Goal: Information Seeking & Learning: Learn about a topic

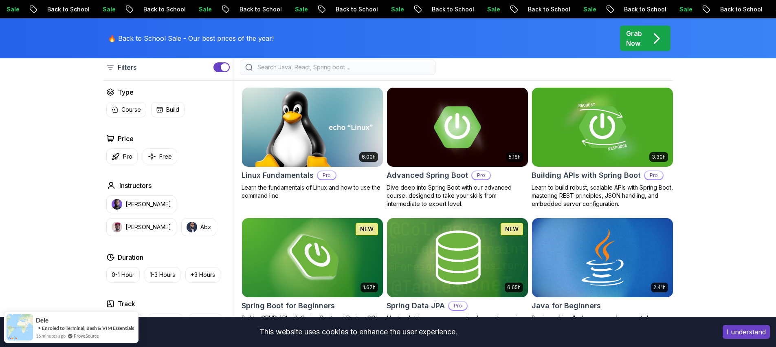
scroll to position [230, 0]
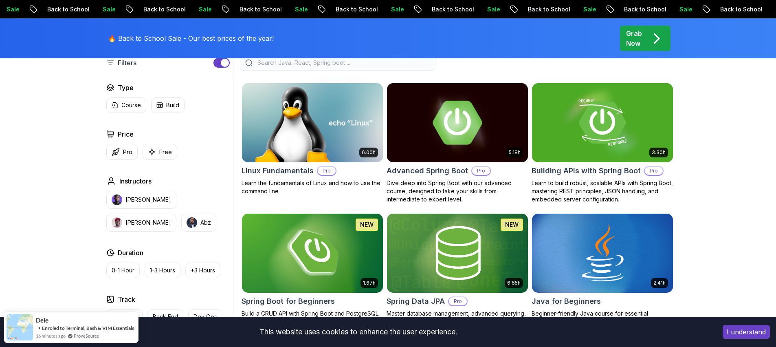
scroll to position [238, 0]
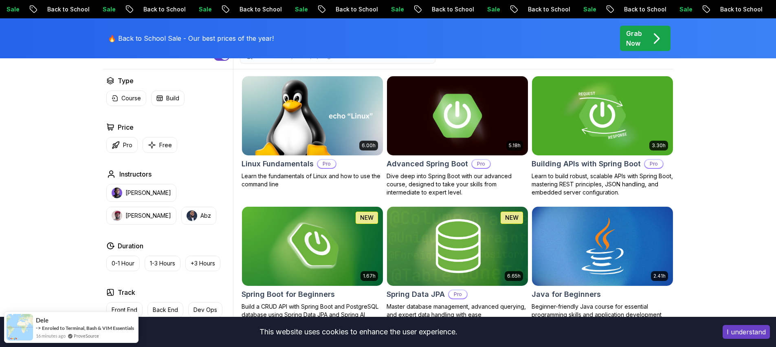
click at [418, 161] on h2 "Advanced Spring Boot" at bounding box center [427, 163] width 81 height 11
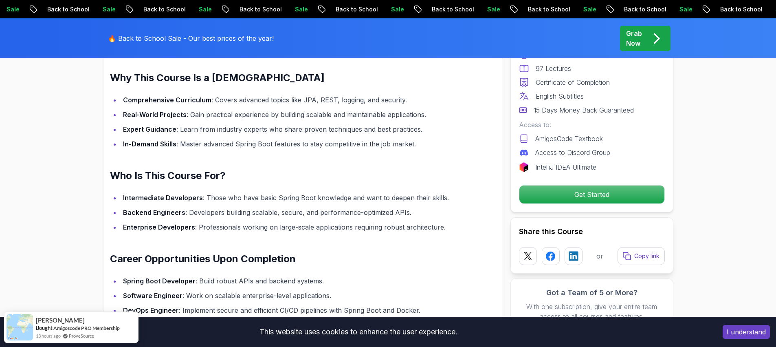
scroll to position [883, 0]
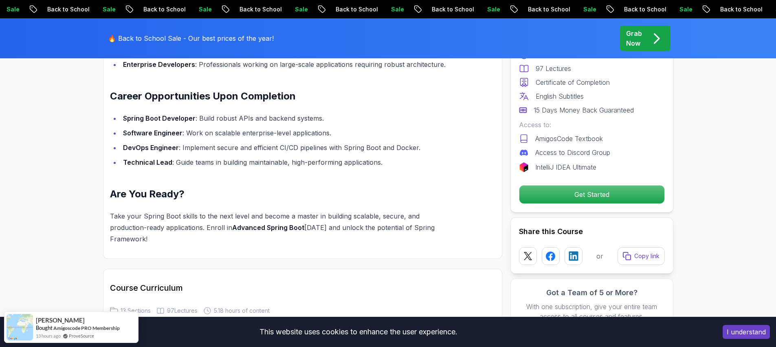
click at [648, 48] on div "Grab Now" at bounding box center [645, 39] width 38 height 20
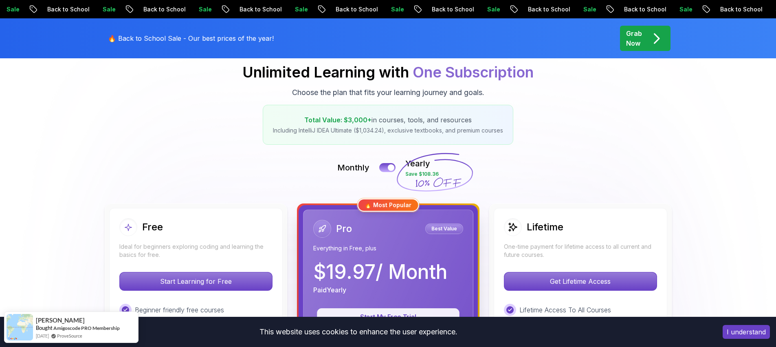
scroll to position [225, 0]
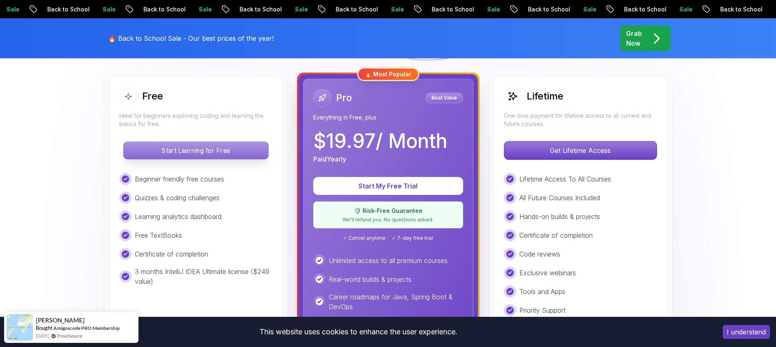
click at [256, 153] on p "Start Learning for Free" at bounding box center [195, 150] width 145 height 17
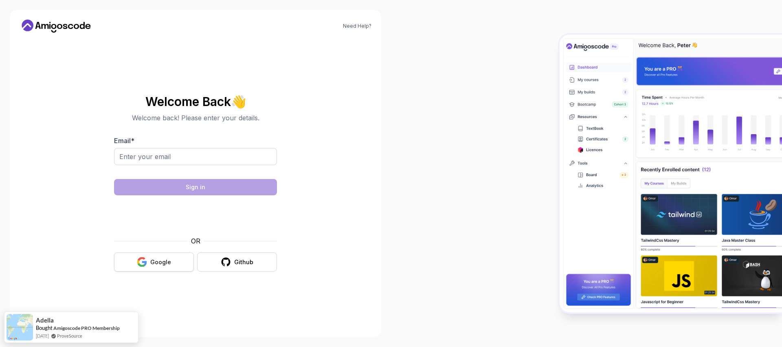
click at [174, 265] on button "Google" at bounding box center [154, 261] width 80 height 19
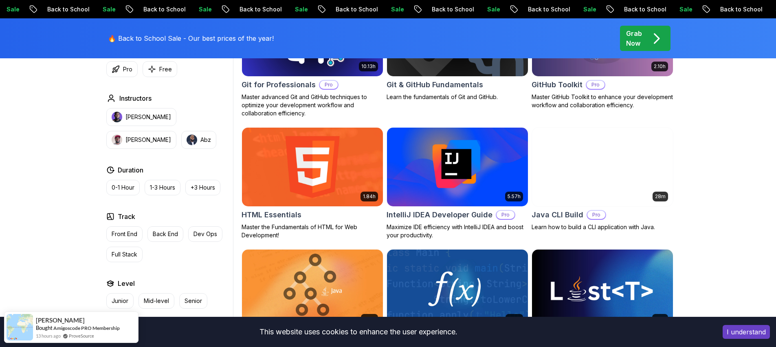
scroll to position [1050, 0]
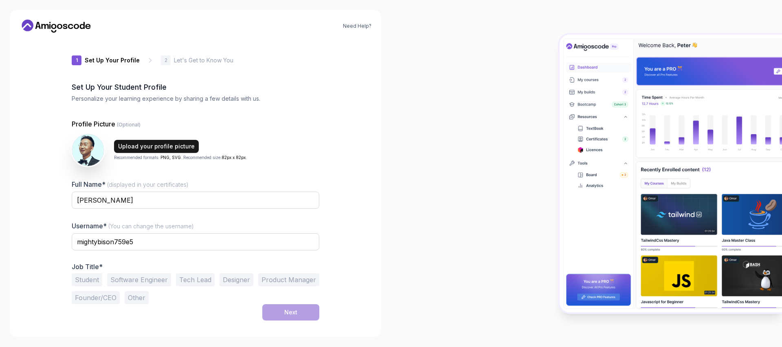
click at [125, 145] on div "Upload your profile picture" at bounding box center [156, 146] width 77 height 8
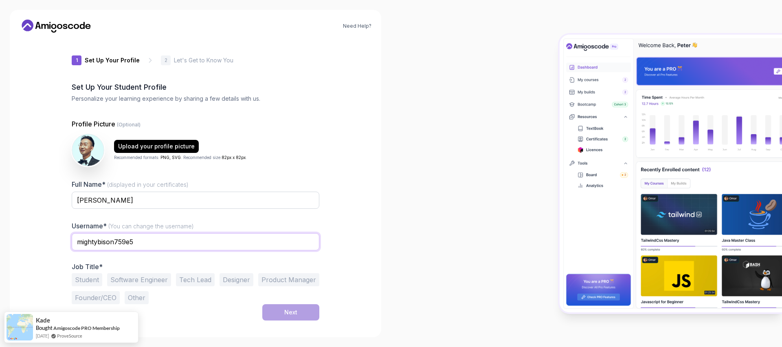
drag, startPoint x: 158, startPoint y: 242, endPoint x: 59, endPoint y: 236, distance: 99.1
click at [59, 236] on div "1 Set Up Your Profile 1 Set Up Your Profile 2 Let's Get to Know You Set Up Your…" at bounding box center [196, 183] width 274 height 288
type input "ㄊ"
type input "hw"
click at [151, 285] on button "Software Engineer" at bounding box center [139, 279] width 64 height 13
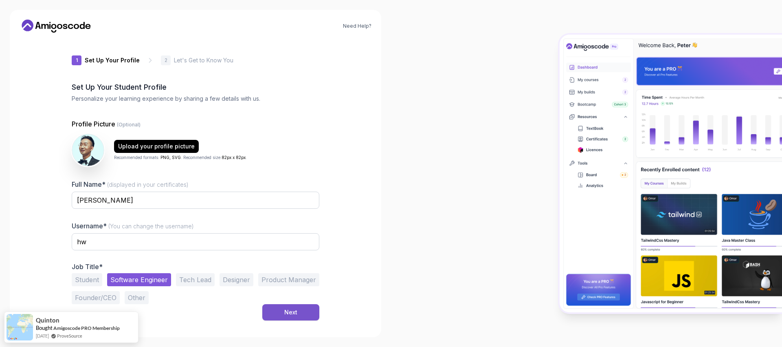
click at [308, 317] on button "Next" at bounding box center [290, 312] width 57 height 16
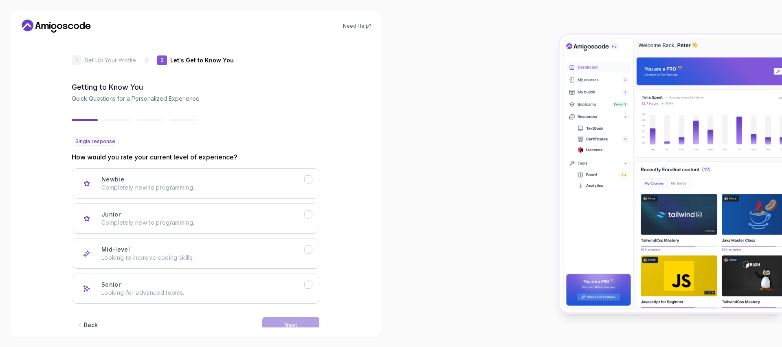
click at [302, 269] on div "Newbie Completely new to programming. Junior Completely new to programming. Mid…" at bounding box center [196, 235] width 248 height 135
click at [307, 255] on button "Mid-level Looking to improve coding skills." at bounding box center [196, 253] width 248 height 30
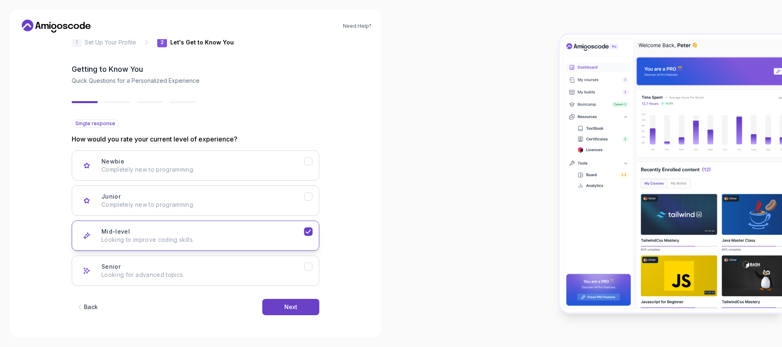
scroll to position [19, 0]
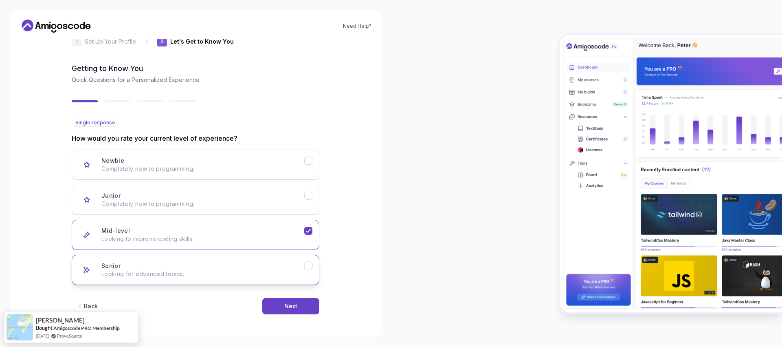
click at [302, 278] on button "Senior Looking for advanced topics." at bounding box center [196, 270] width 248 height 30
click at [314, 310] on button "Next" at bounding box center [290, 306] width 57 height 16
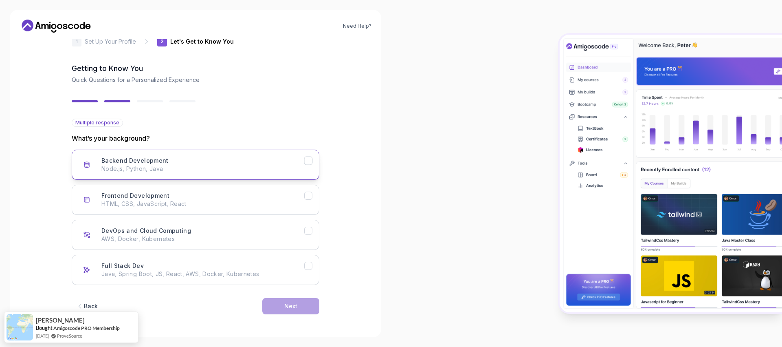
click at [286, 171] on p "Node.js, Python, Java" at bounding box center [202, 169] width 203 height 8
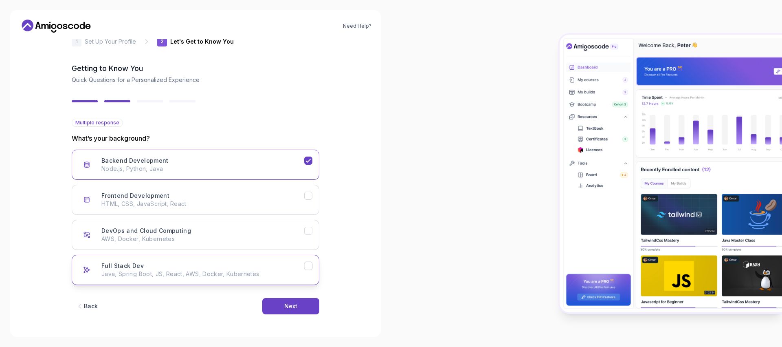
click at [296, 263] on div "Full Stack Dev Java, Spring Boot, JS, React, AWS, Docker, Kubernetes" at bounding box center [202, 269] width 203 height 16
click at [312, 268] on icon "Full Stack Dev" at bounding box center [309, 266] width 8 height 8
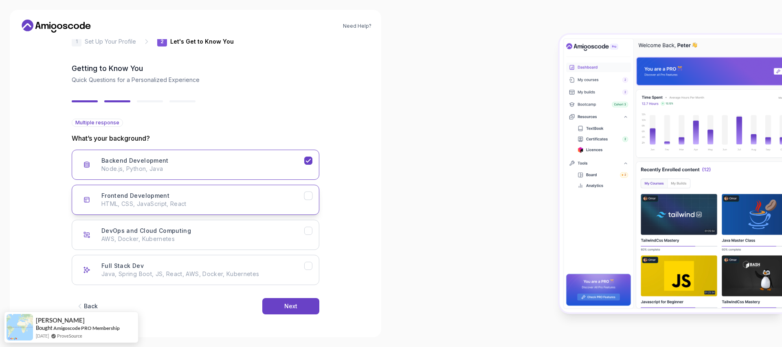
click at [307, 202] on button "Frontend Development HTML, CSS, JavaScript, React" at bounding box center [196, 200] width 248 height 30
click at [308, 302] on button "Next" at bounding box center [290, 306] width 57 height 16
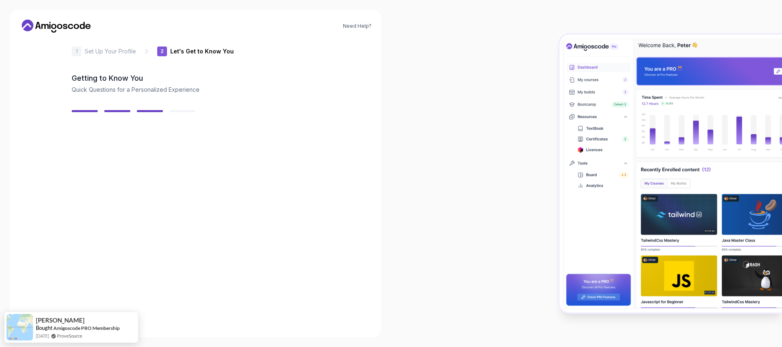
scroll to position [9, 0]
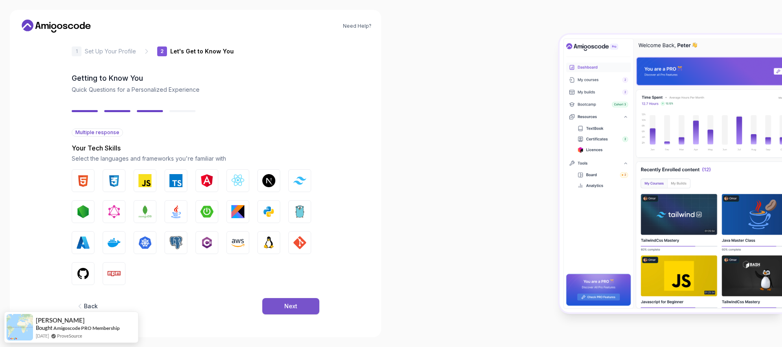
click at [307, 300] on button "Next" at bounding box center [290, 306] width 57 height 16
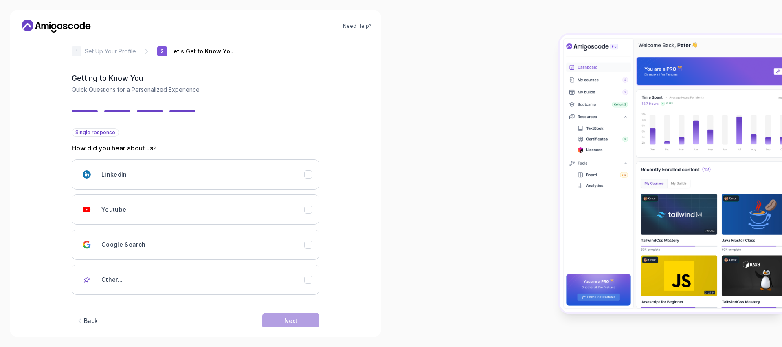
click at [301, 331] on div "Need Help? 2 Let's Get to Know You 1 Set Up Your Profile 2 Let's Get to Know Yo…" at bounding box center [195, 173] width 371 height 327
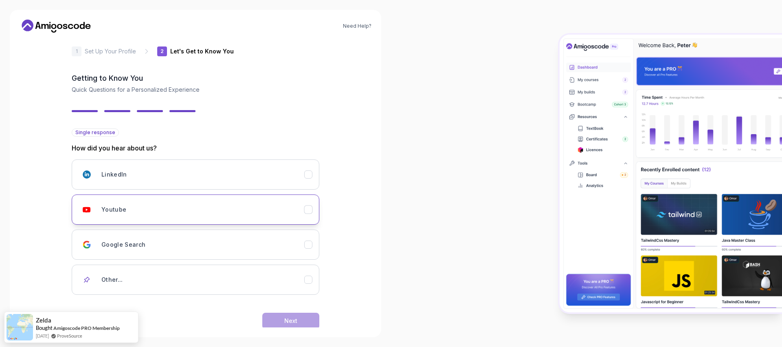
click at [296, 219] on button "Youtube" at bounding box center [196, 209] width 248 height 30
click at [317, 316] on button "Next" at bounding box center [290, 320] width 57 height 16
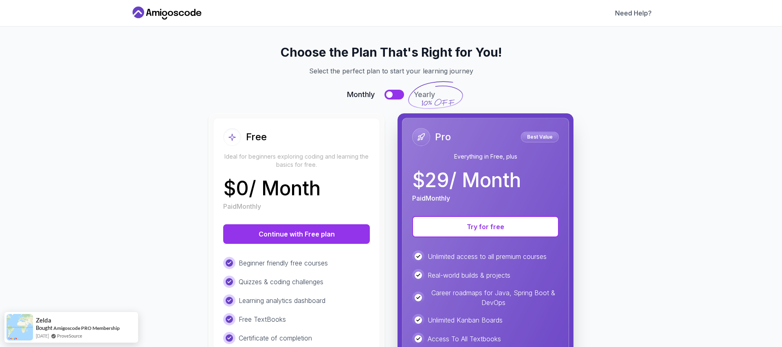
scroll to position [0, 0]
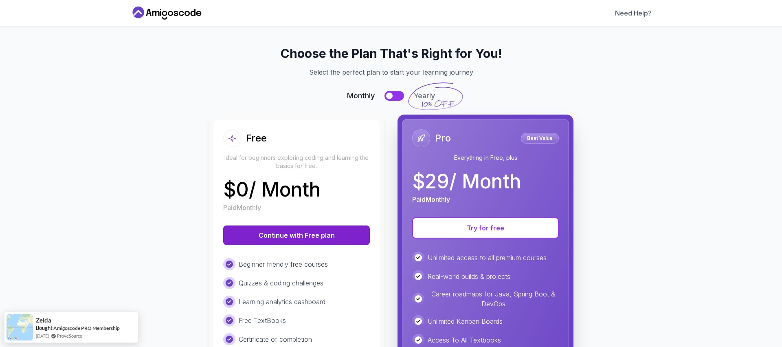
click at [338, 238] on button "Continue with Free plan" at bounding box center [296, 235] width 147 height 20
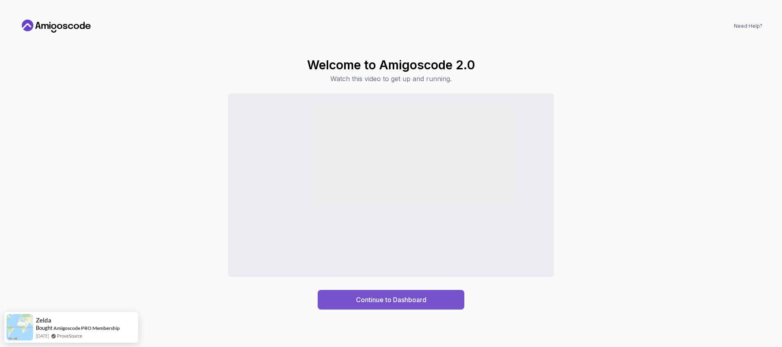
click at [404, 307] on button "Continue to Dashboard" at bounding box center [391, 300] width 147 height 20
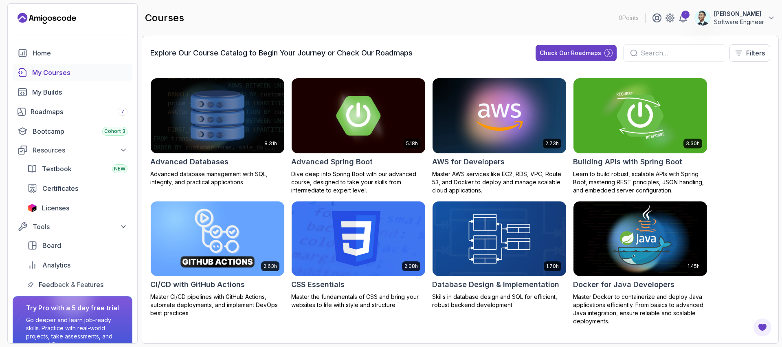
click at [651, 123] on img at bounding box center [640, 115] width 140 height 79
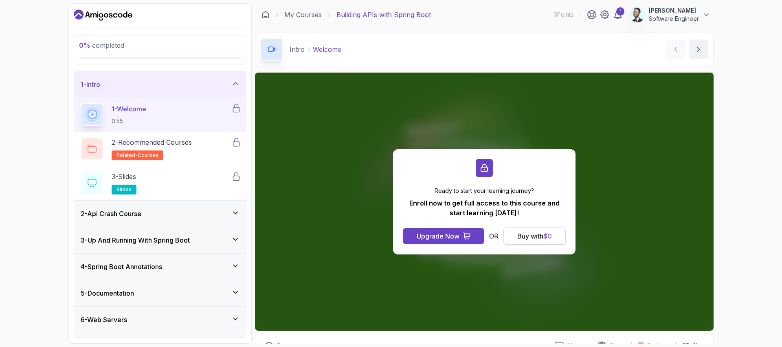
click at [554, 243] on button "Buy with $ 0" at bounding box center [534, 235] width 62 height 17
click at [550, 236] on span "$ 0" at bounding box center [547, 236] width 9 height 8
click at [622, 14] on div "1" at bounding box center [620, 11] width 8 height 8
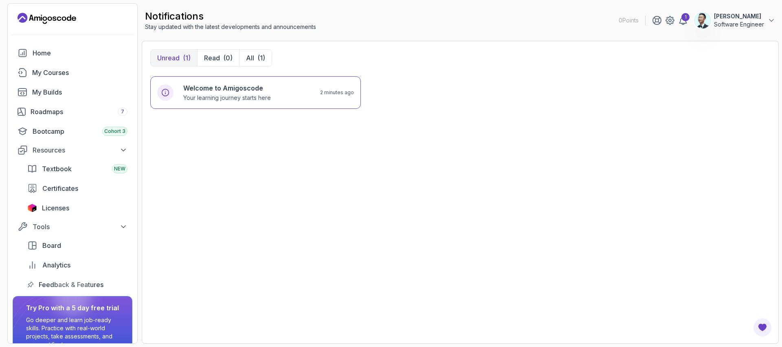
click at [699, 24] on img at bounding box center [702, 20] width 16 height 16
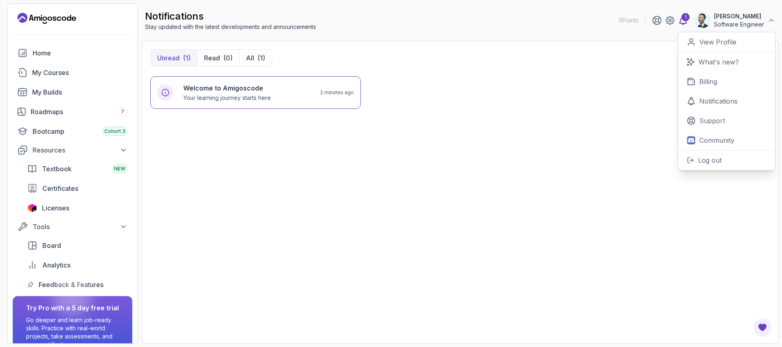
click at [684, 24] on icon at bounding box center [683, 20] width 7 height 8
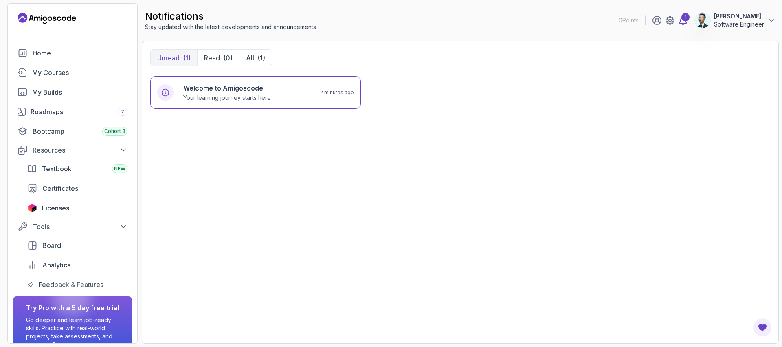
click at [685, 24] on icon at bounding box center [683, 20] width 10 height 10
click at [684, 23] on icon at bounding box center [683, 20] width 10 height 10
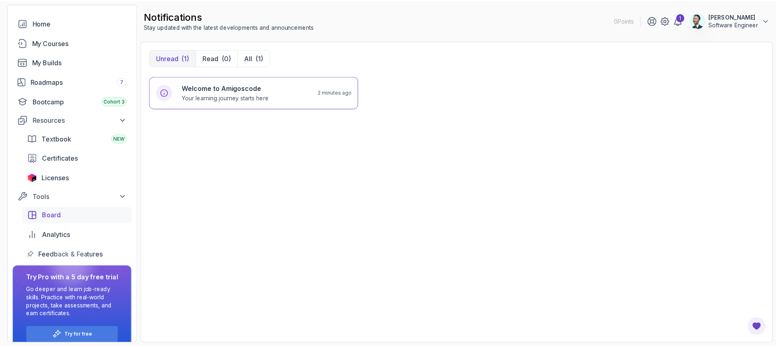
scroll to position [42, 0]
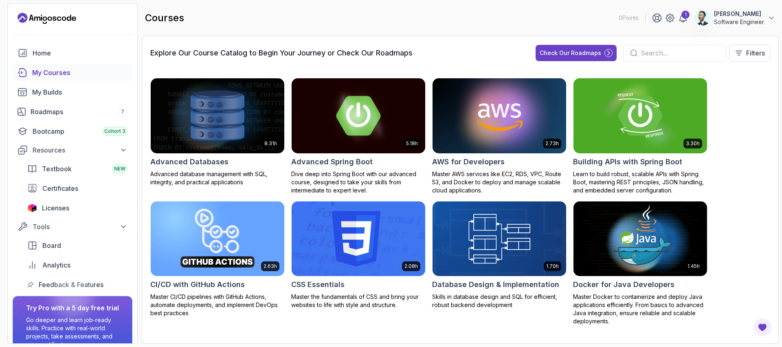
click at [70, 17] on icon "Landing page" at bounding box center [47, 18] width 59 height 13
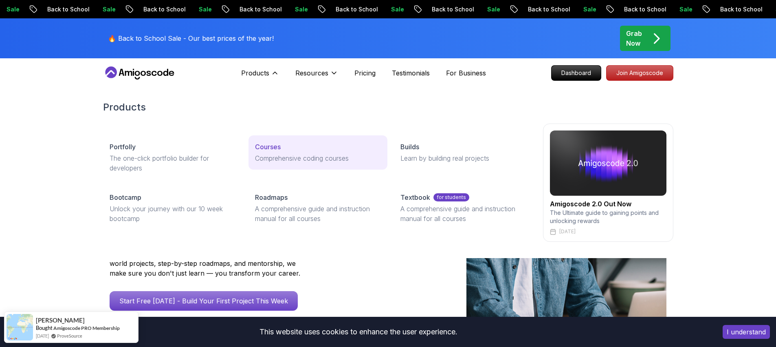
click at [278, 152] on link "Courses Comprehensive coding courses" at bounding box center [317, 152] width 139 height 34
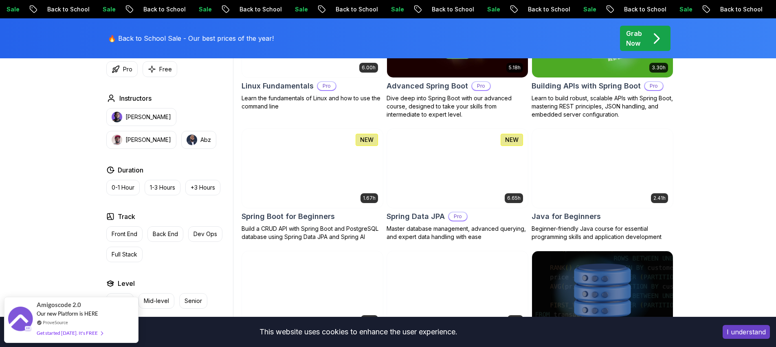
scroll to position [387, 0]
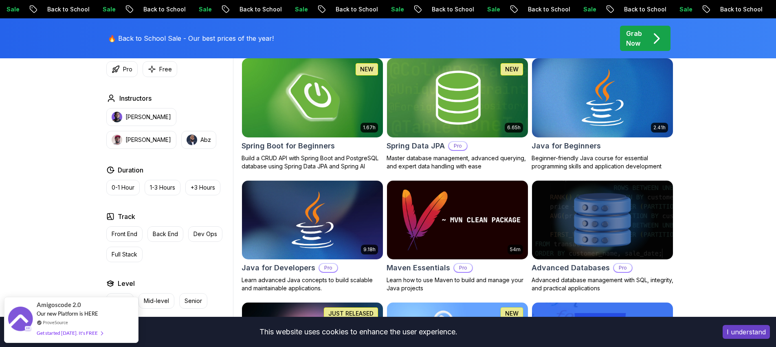
click at [343, 145] on div "Spring Boot for Beginners" at bounding box center [313, 145] width 142 height 11
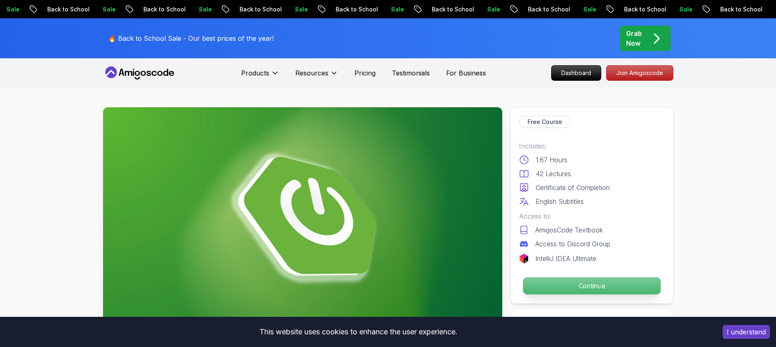
click at [636, 283] on p "Continue" at bounding box center [592, 285] width 138 height 17
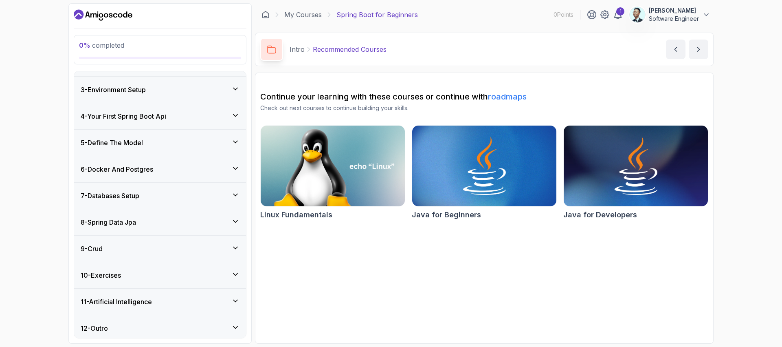
scroll to position [119, 0]
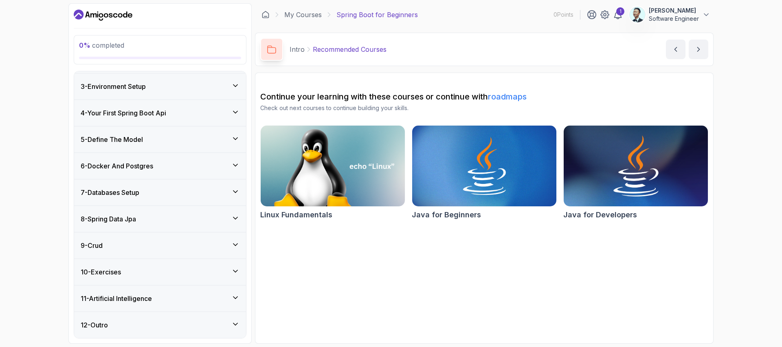
click at [591, 194] on img at bounding box center [636, 165] width 152 height 85
click at [700, 54] on button "next content" at bounding box center [699, 50] width 20 height 20
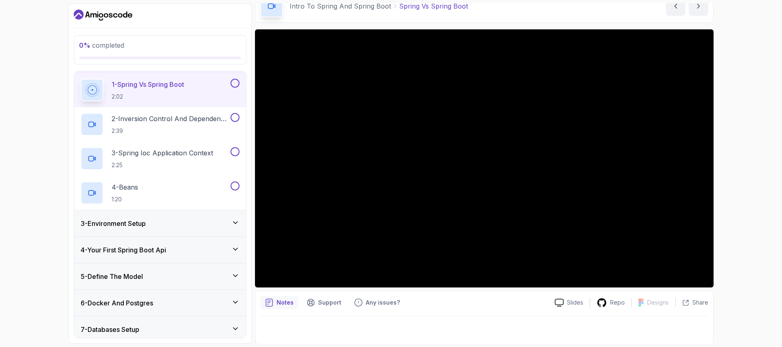
scroll to position [44, 0]
